Goal: Task Accomplishment & Management: Use online tool/utility

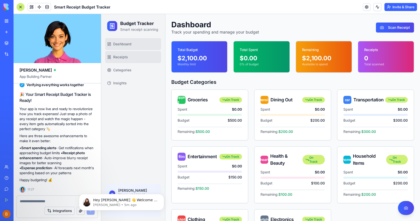
click at [117, 56] on span "Receipts" at bounding box center [120, 57] width 15 height 5
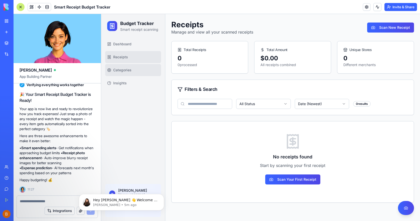
click at [118, 68] on span "Categories" at bounding box center [122, 70] width 18 height 5
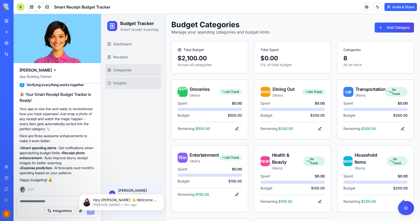
click at [119, 77] on link "Insights" at bounding box center [133, 83] width 56 height 12
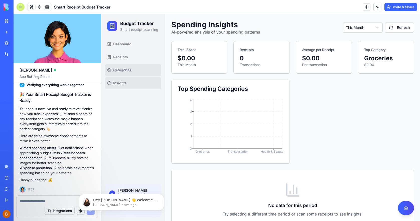
click at [120, 66] on link "Categories" at bounding box center [133, 70] width 56 height 12
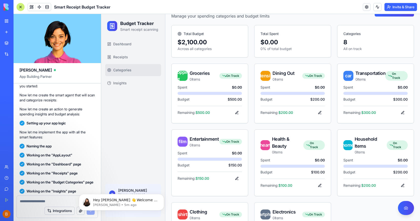
scroll to position [104, 0]
click at [58, 211] on button "Integrations" at bounding box center [60, 211] width 30 height 8
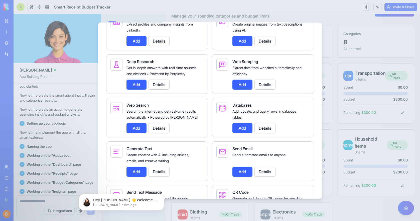
scroll to position [616, 0]
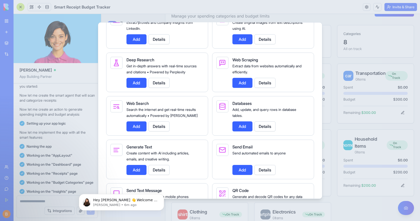
click at [240, 71] on span "Extract data from websites automatically and efficiently." at bounding box center [267, 69] width 69 height 10
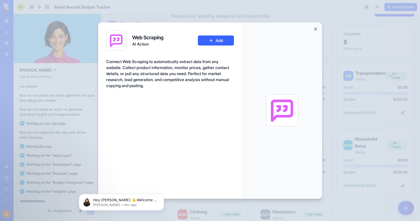
click at [312, 27] on div at bounding box center [282, 110] width 80 height 176
click at [315, 27] on button "Close" at bounding box center [315, 28] width 5 height 5
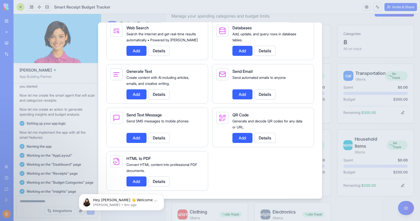
scroll to position [703, 0]
click at [237, 118] on div "Generate and decode QR codes for any data or URL." at bounding box center [269, 124] width 73 height 12
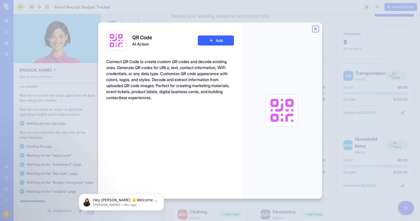
click at [316, 28] on button "Close" at bounding box center [315, 28] width 5 height 5
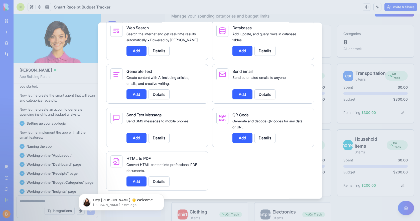
click at [201, 175] on div "HTML to PDF Convert HTML content into professional PDF documents. Add Details" at bounding box center [157, 171] width 102 height 40
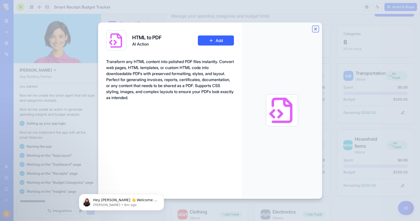
click at [315, 28] on button "Close" at bounding box center [315, 28] width 5 height 5
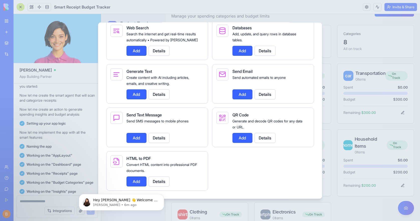
click at [320, 21] on div at bounding box center [210, 110] width 420 height 221
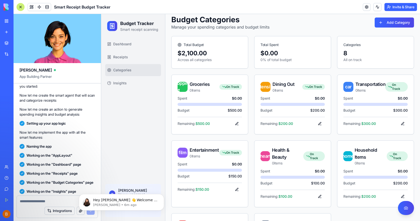
scroll to position [0, 0]
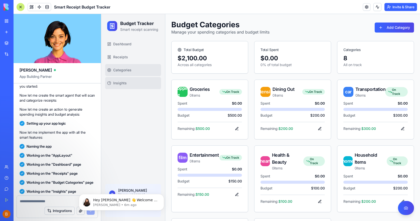
click at [129, 87] on link "Insights" at bounding box center [133, 83] width 56 height 12
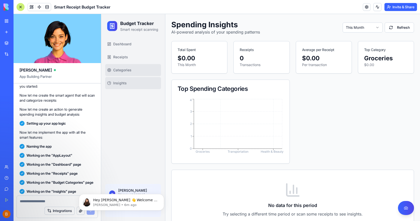
click at [128, 68] on span "Categories" at bounding box center [122, 70] width 18 height 5
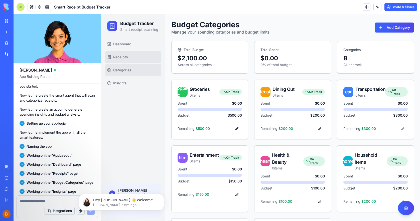
click at [126, 54] on link "Receipts" at bounding box center [133, 57] width 56 height 12
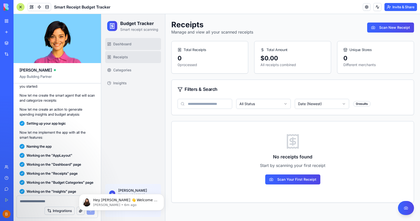
click at [122, 44] on span "Dashboard" at bounding box center [122, 44] width 18 height 5
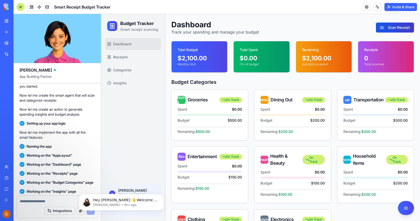
click at [393, 27] on button "Scan Receipt" at bounding box center [395, 28] width 38 height 10
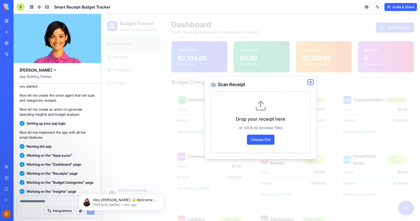
click at [310, 83] on icon "button" at bounding box center [311, 82] width 4 height 4
